Goal: Information Seeking & Learning: Learn about a topic

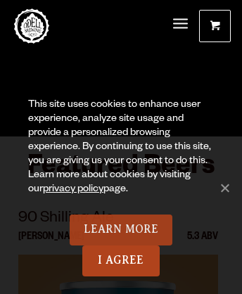
click at [120, 230] on link "Learn More" at bounding box center [121, 230] width 103 height 31
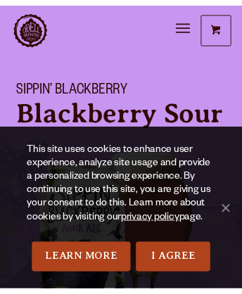
scroll to position [258, 0]
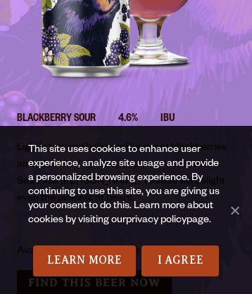
click at [158, 221] on link "privacy policy" at bounding box center [156, 220] width 61 height 11
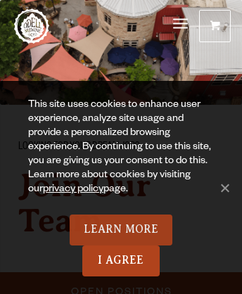
click at [120, 230] on link "Learn More" at bounding box center [121, 230] width 103 height 31
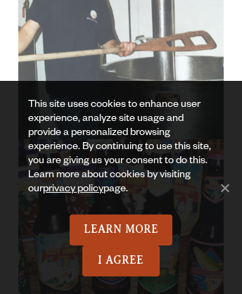
scroll to position [5474, 0]
